Goal: Task Accomplishment & Management: Manage account settings

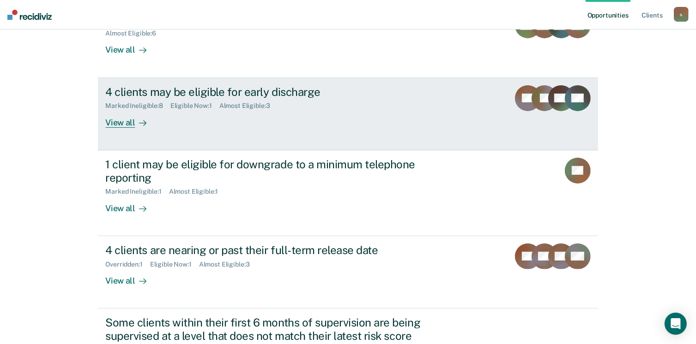
scroll to position [185, 0]
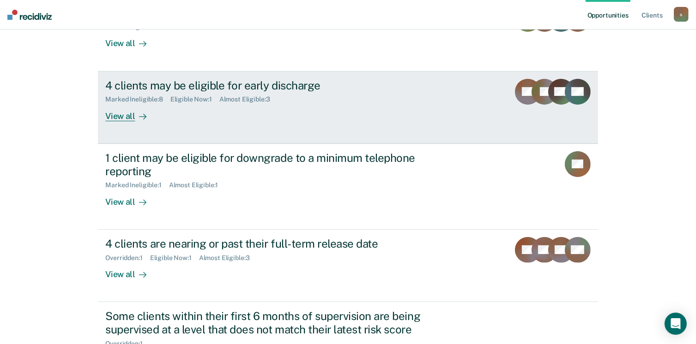
click at [124, 117] on div "View all" at bounding box center [131, 112] width 52 height 18
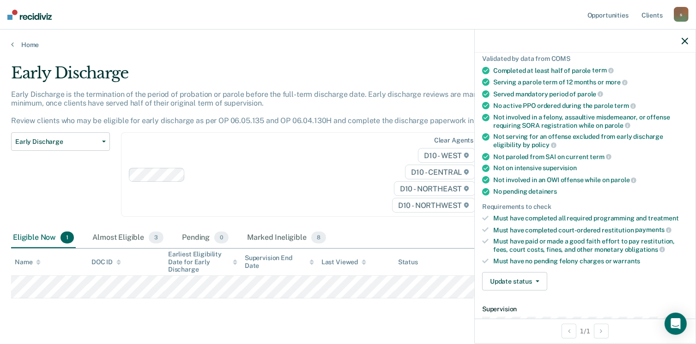
scroll to position [185, 0]
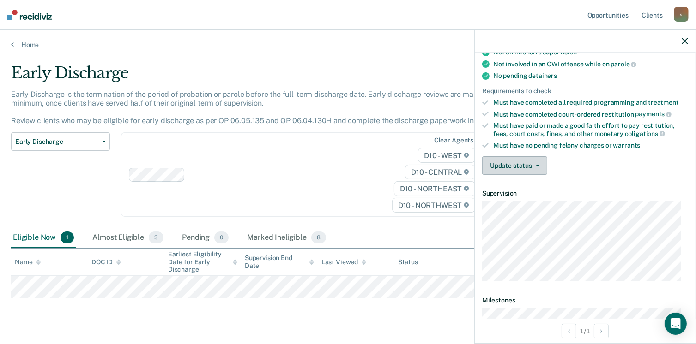
click at [530, 158] on button "Update status" at bounding box center [514, 165] width 65 height 18
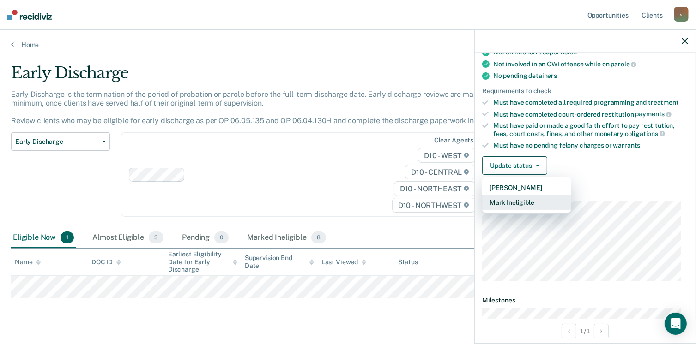
click at [533, 197] on button "Mark Ineligible" at bounding box center [526, 202] width 89 height 15
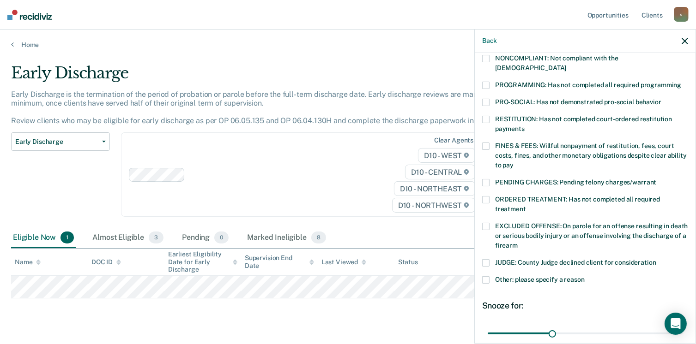
click at [484, 143] on span at bounding box center [485, 146] width 7 height 7
click at [513, 162] on input "FINES & FEES: Willful nonpayment of restitution, fees, court costs, fines, and …" at bounding box center [513, 162] width 0 height 0
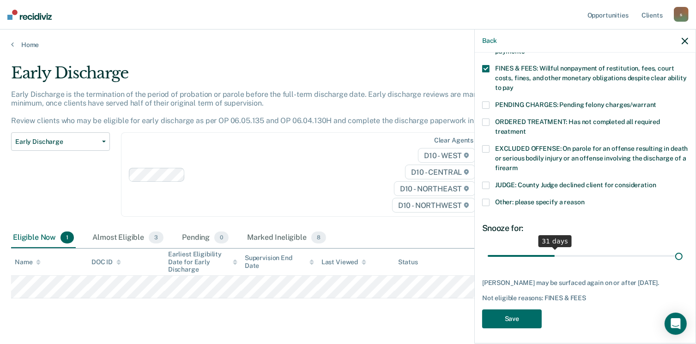
scroll to position [262, 0]
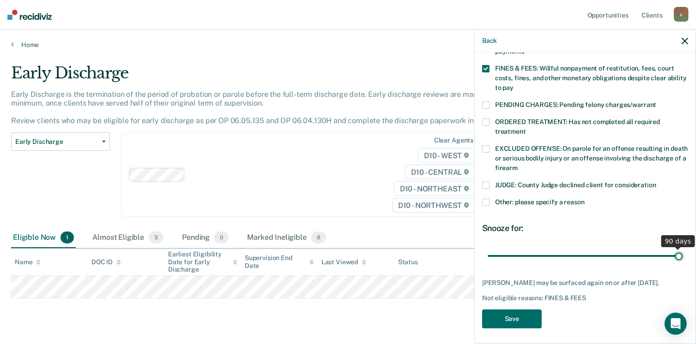
drag, startPoint x: 549, startPoint y: 246, endPoint x: 617, endPoint y: 280, distance: 75.8
type input "90"
click at [682, 258] on input "range" at bounding box center [584, 256] width 195 height 16
click at [512, 314] on button "Save" at bounding box center [512, 319] width 60 height 19
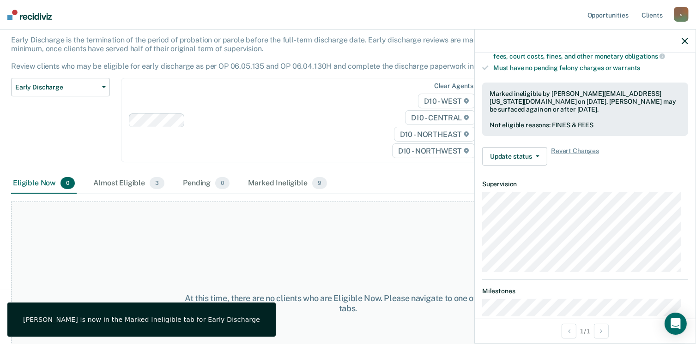
scroll to position [114, 0]
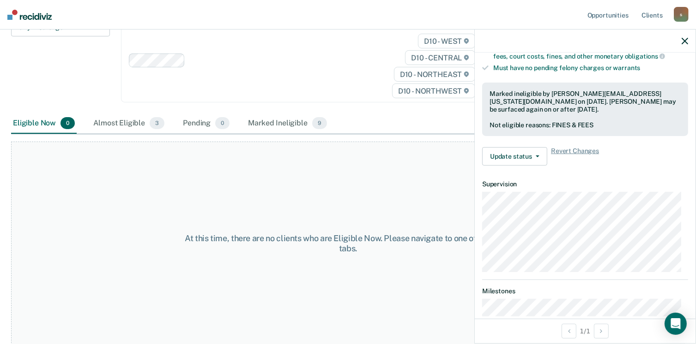
click at [687, 42] on icon "button" at bounding box center [684, 41] width 6 height 6
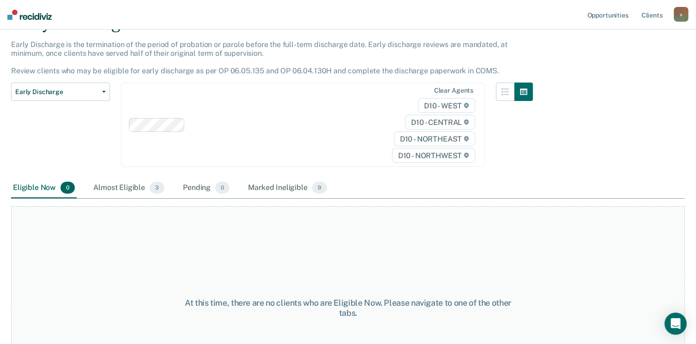
scroll to position [0, 0]
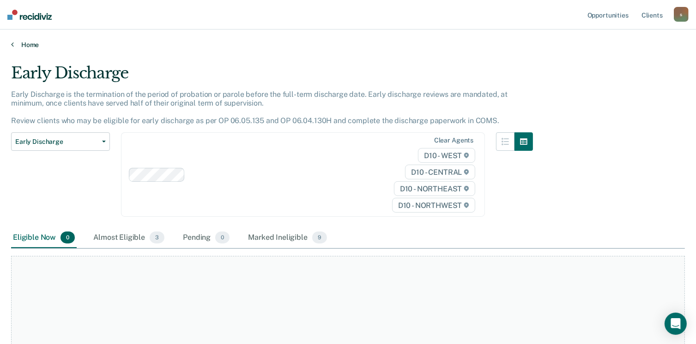
click at [24, 44] on link "Home" at bounding box center [347, 45] width 673 height 8
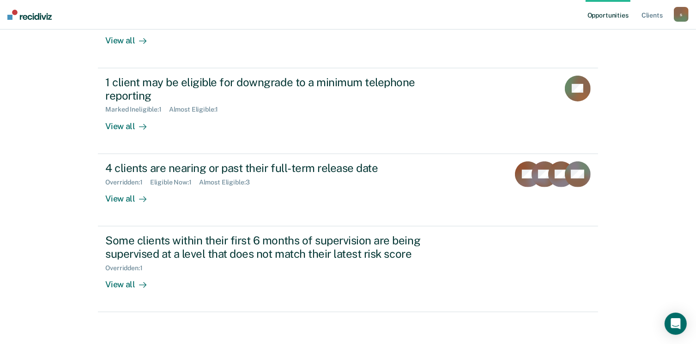
scroll to position [277, 0]
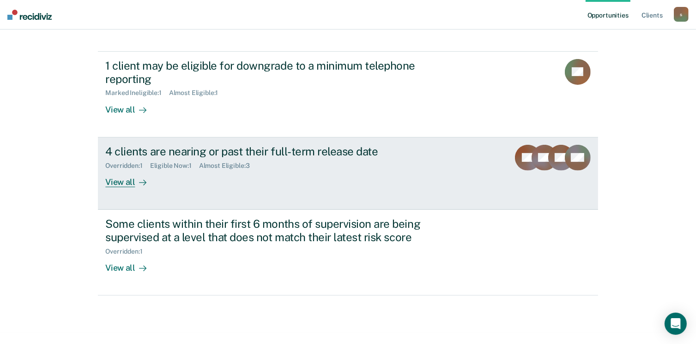
click at [122, 184] on div "View all" at bounding box center [131, 178] width 52 height 18
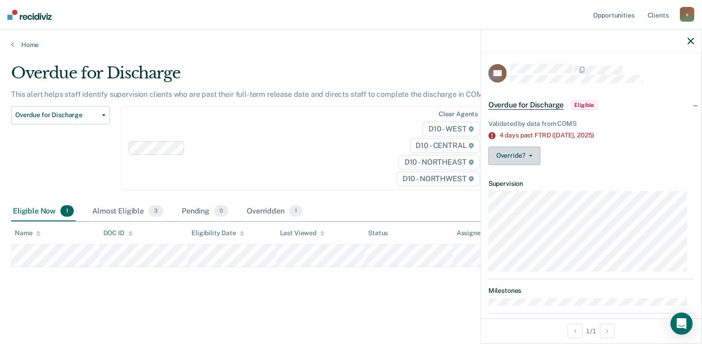
click at [536, 152] on button "Override?" at bounding box center [515, 156] width 52 height 18
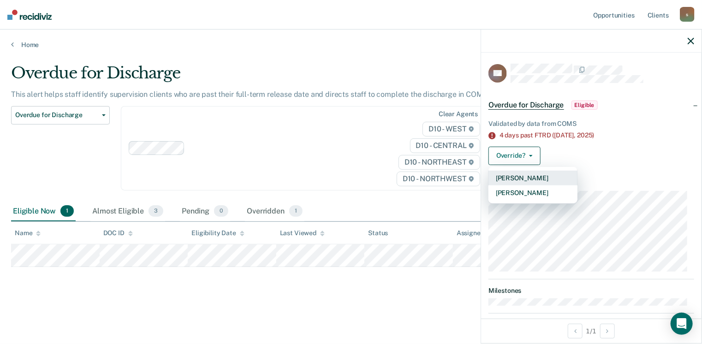
click at [535, 176] on button "[PERSON_NAME]" at bounding box center [533, 178] width 89 height 15
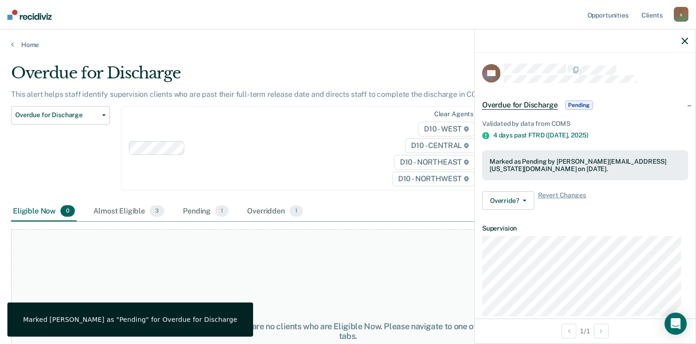
click at [685, 42] on icon "button" at bounding box center [684, 41] width 6 height 6
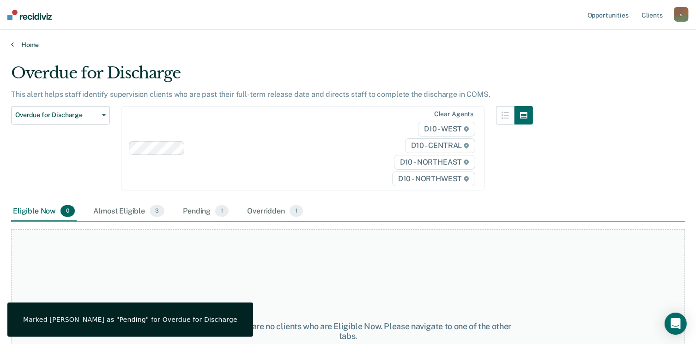
click at [30, 41] on link "Home" at bounding box center [347, 45] width 673 height 8
